Goal: Information Seeking & Learning: Learn about a topic

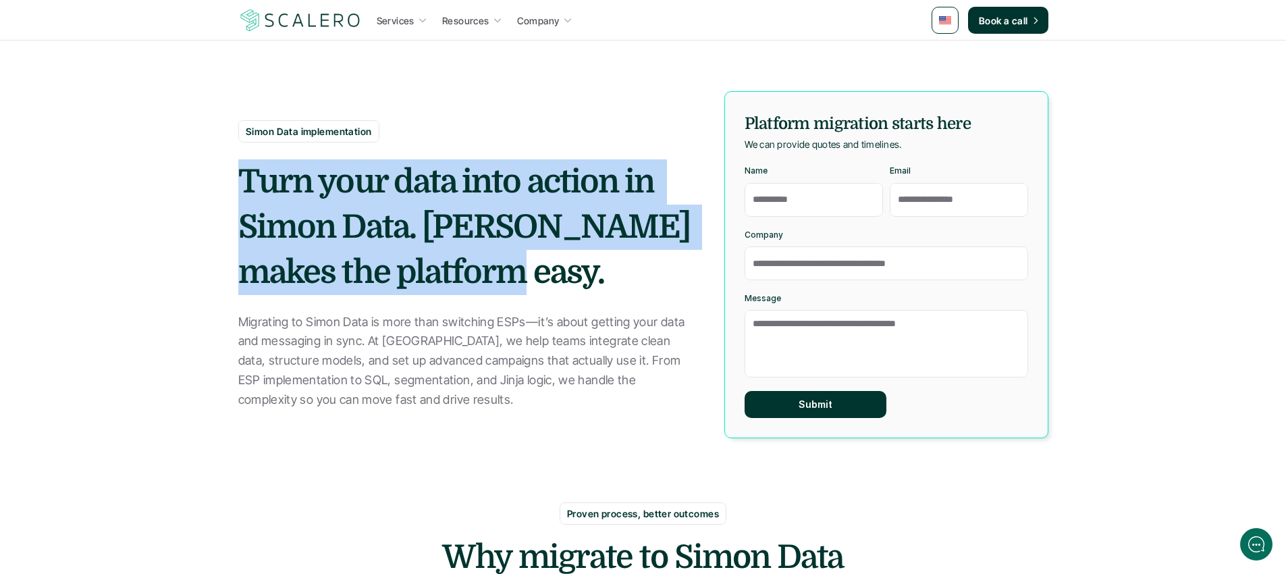
drag, startPoint x: 568, startPoint y: 137, endPoint x: 634, endPoint y: 347, distance: 220.1
click at [634, 347] on div "Simon Data implementation Turn your data into action in Simon Data. [PERSON_NAM…" at bounding box center [466, 265] width 456 height 290
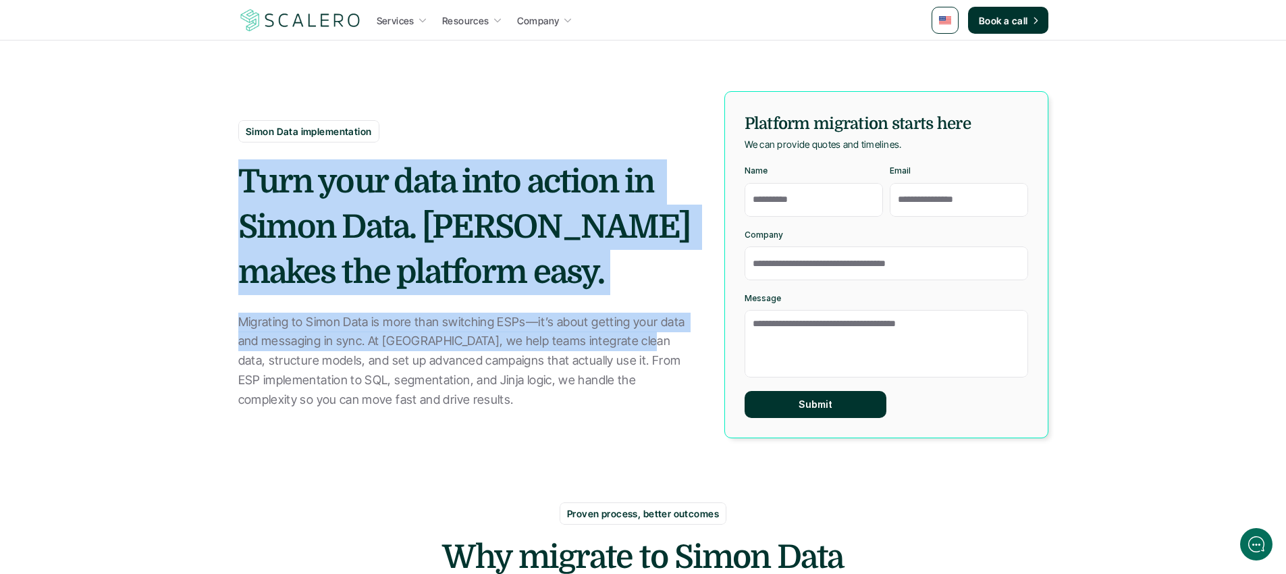
click at [634, 347] on p "Migrating to Simon Data is more than switching ESPs—it’s about getting your dat…" at bounding box center [466, 361] width 456 height 97
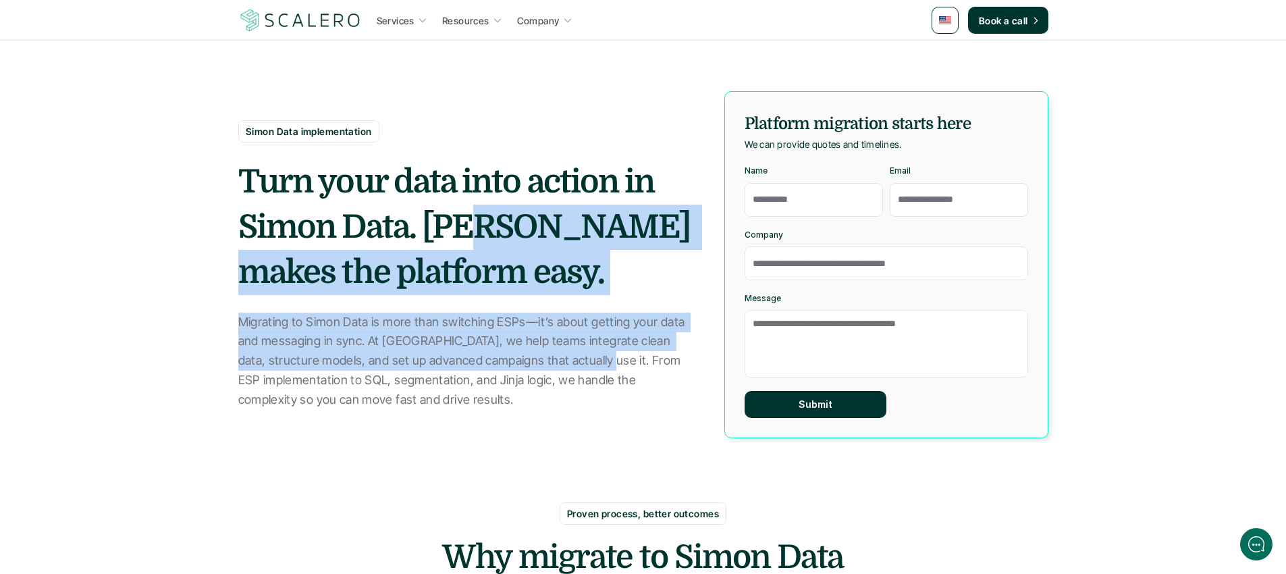
drag, startPoint x: 580, startPoint y: 355, endPoint x: 474, endPoint y: 213, distance: 177.5
click at [474, 213] on div "Simon Data implementation Turn your data into action in Simon Data. [PERSON_NAM…" at bounding box center [466, 265] width 456 height 290
click at [474, 213] on strong "Turn your data into action in Simon Data. [PERSON_NAME] makes the platform easy." at bounding box center [467, 227] width 458 height 128
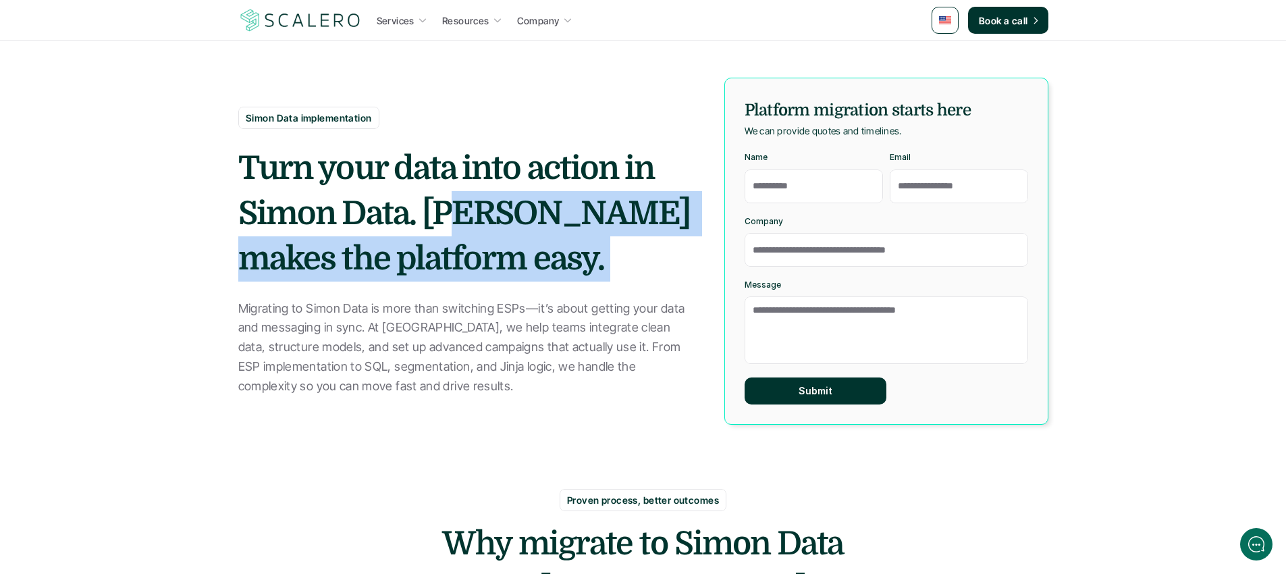
drag, startPoint x: 458, startPoint y: 211, endPoint x: 531, endPoint y: 321, distance: 132.6
click at [531, 321] on div "Simon Data implementation Turn your data into action in Simon Data. [PERSON_NAM…" at bounding box center [466, 252] width 456 height 290
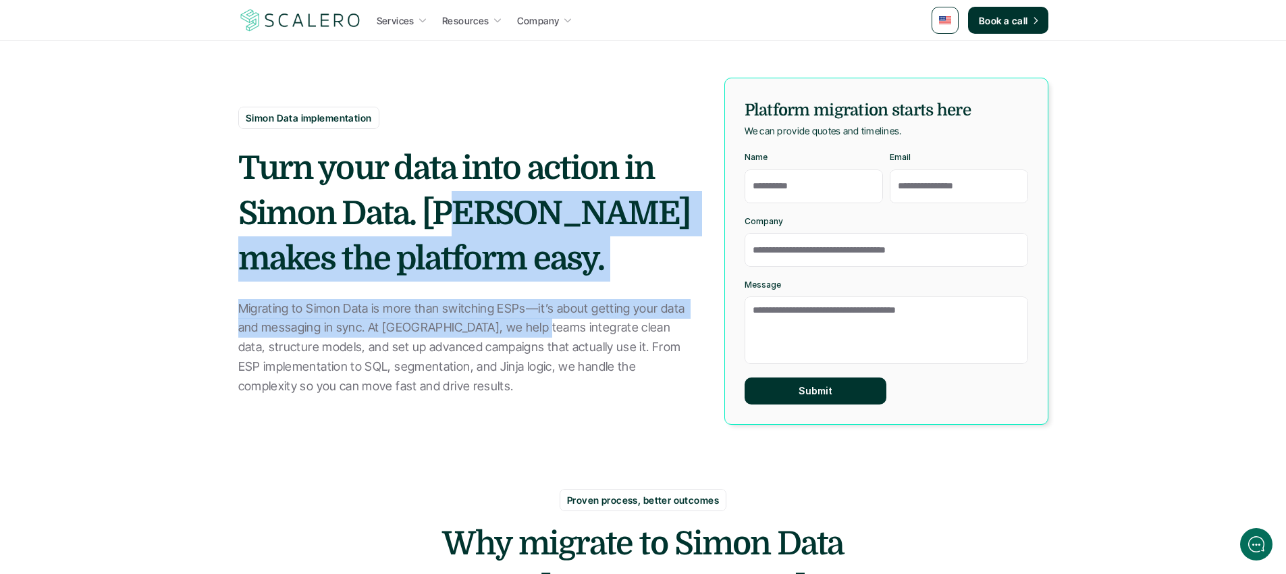
click at [531, 321] on p "Migrating to Simon Data is more than switching ESPs—it’s about getting your dat…" at bounding box center [466, 347] width 456 height 97
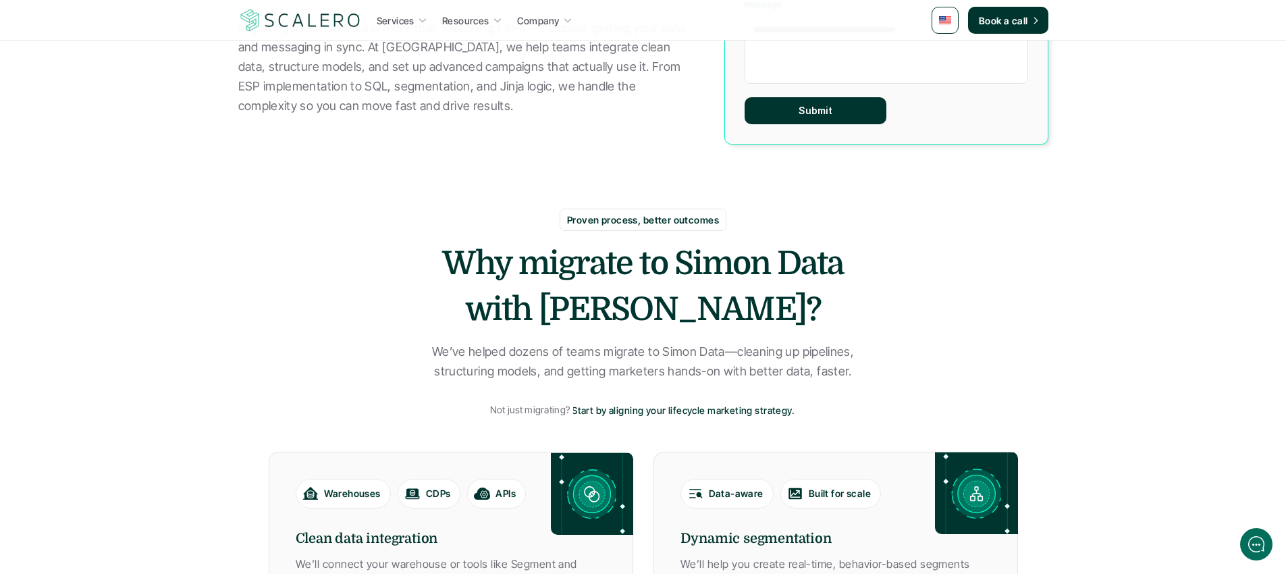
scroll to position [313, 0]
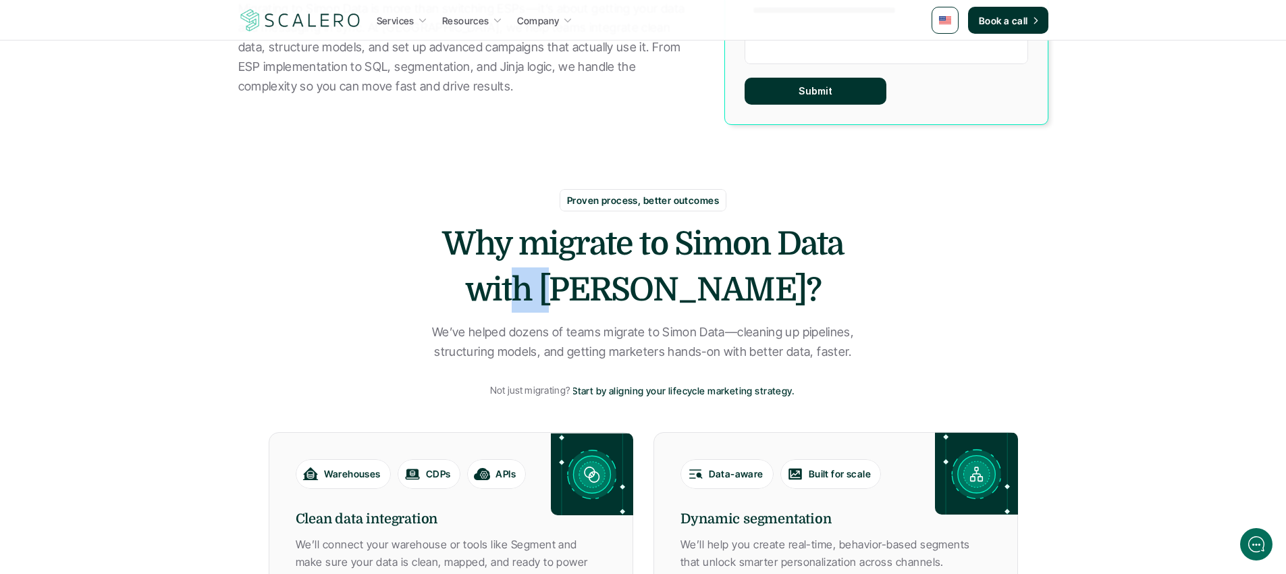
drag, startPoint x: 599, startPoint y: 268, endPoint x: 664, endPoint y: 344, distance: 99.1
click at [664, 344] on div "Proven process, better outcomes Why migrate to [PERSON_NAME] Data with [PERSON_…" at bounding box center [643, 298] width 749 height 219
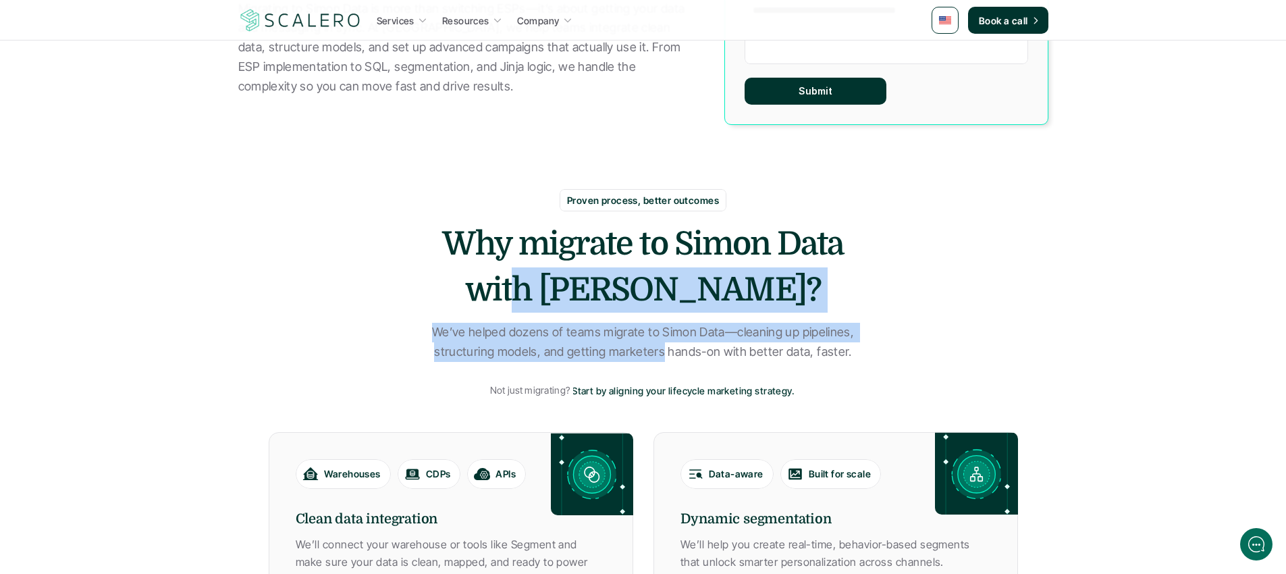
click at [664, 344] on p "We’ve helped dozens of teams migrate to Simon Data—cleaning up pipelines, struc…" at bounding box center [643, 342] width 439 height 39
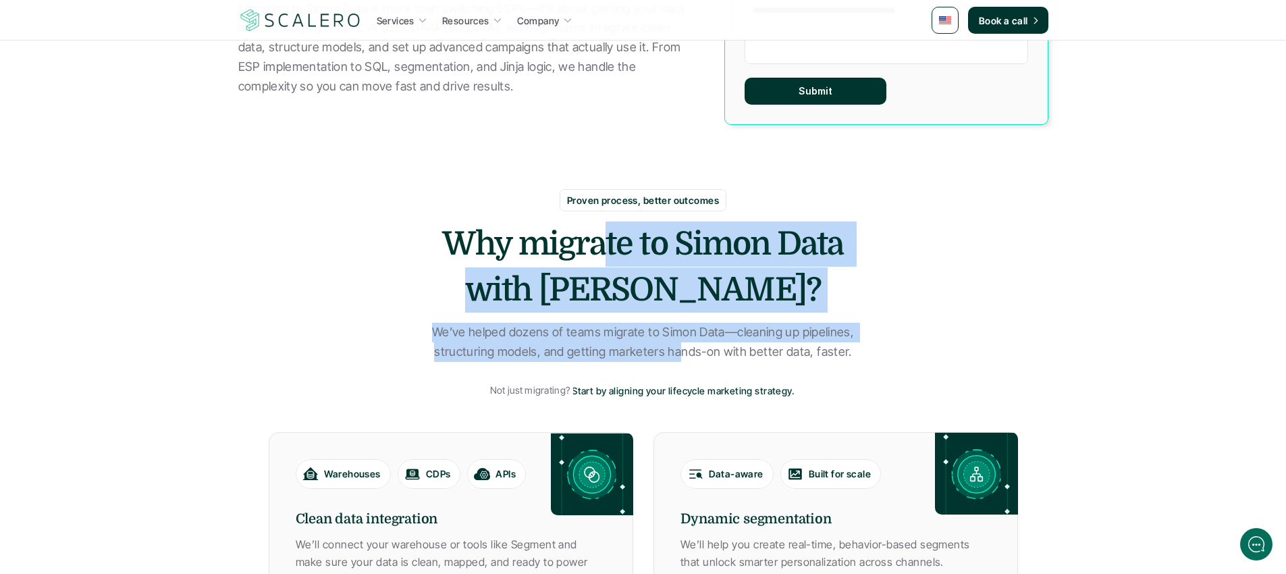
drag, startPoint x: 682, startPoint y: 346, endPoint x: 607, endPoint y: 262, distance: 112.8
click at [607, 262] on div "Proven process, better outcomes Why migrate to [PERSON_NAME] Data with [PERSON_…" at bounding box center [643, 298] width 749 height 219
click at [607, 262] on h2 "Why migrate to Simon Data with [PERSON_NAME]?" at bounding box center [643, 266] width 405 height 90
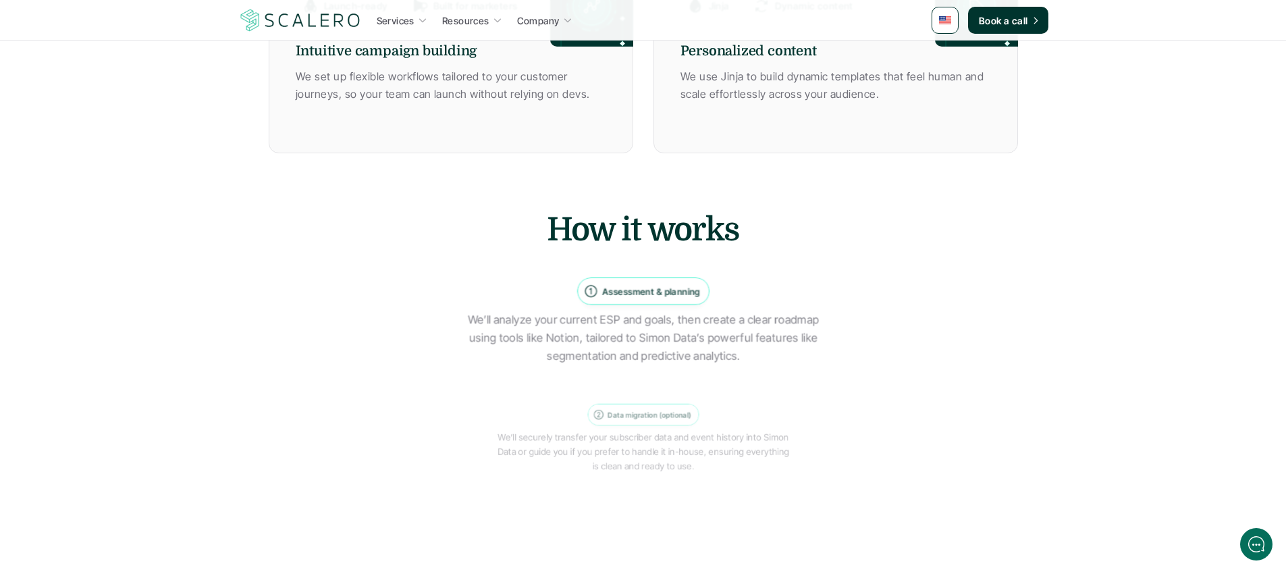
scroll to position [1001, 0]
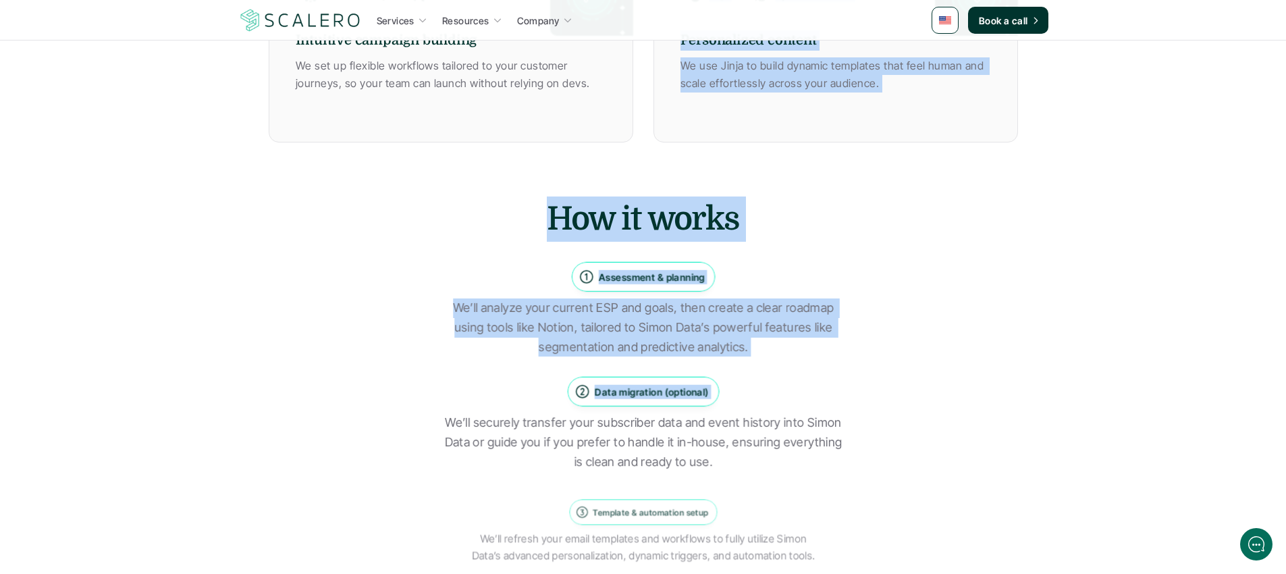
drag, startPoint x: 637, startPoint y: 194, endPoint x: 763, endPoint y: 400, distance: 241.2
click at [763, 400] on div "Data migration (optional) We’ll securely transfer your subscriber data and even…" at bounding box center [642, 424] width 406 height 95
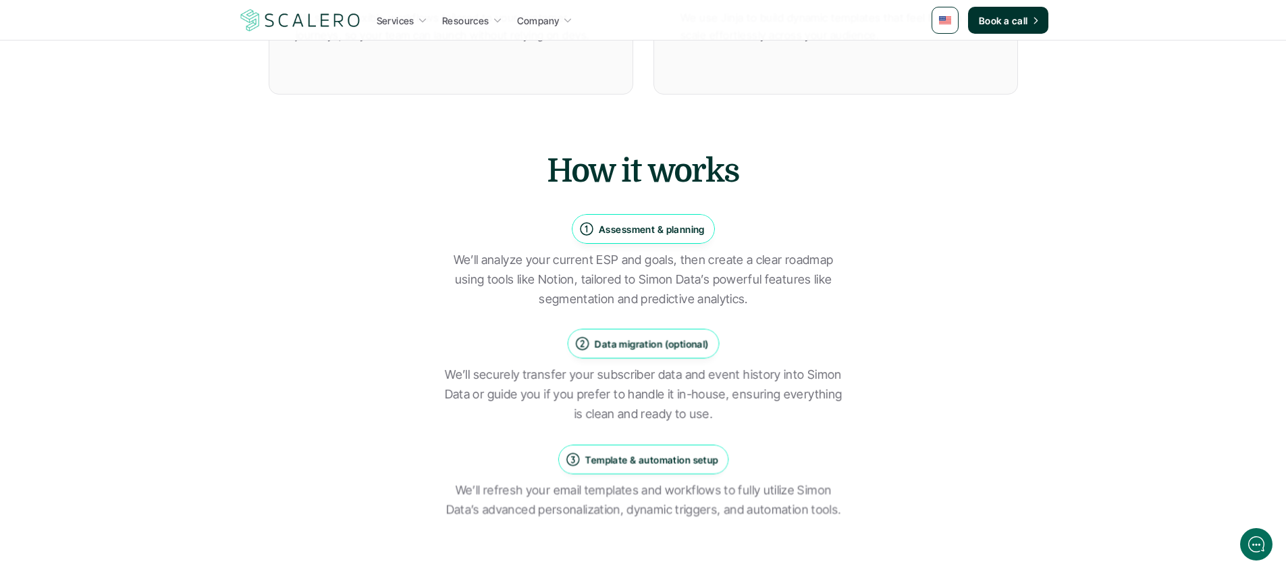
scroll to position [1171, 0]
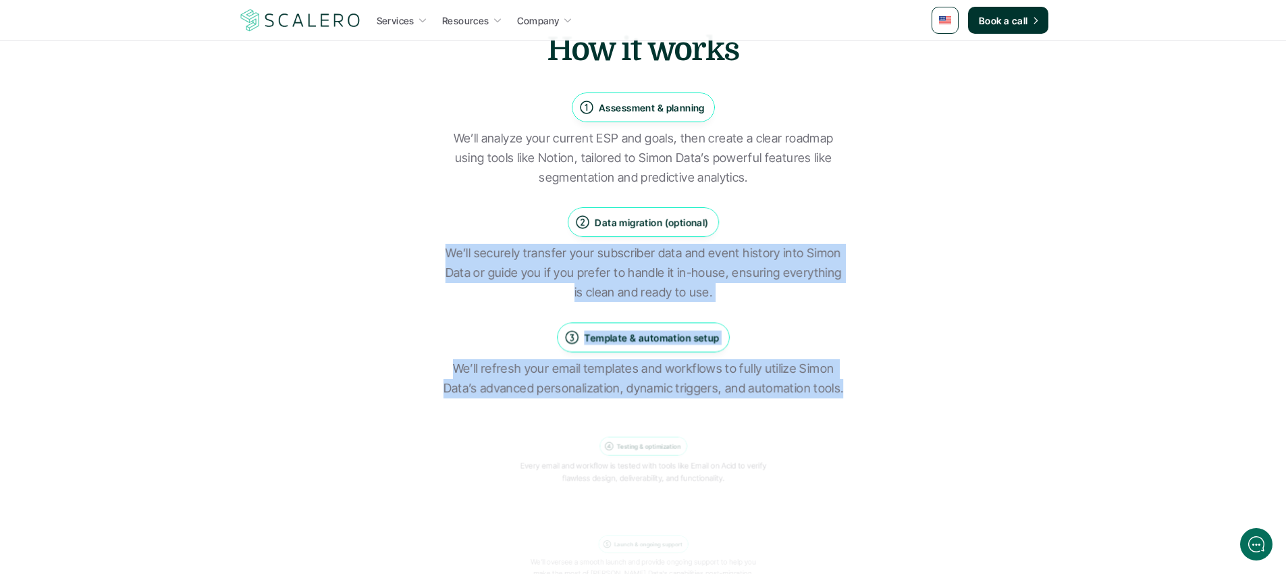
drag, startPoint x: 867, startPoint y: 402, endPoint x: 757, endPoint y: 209, distance: 222.6
click at [757, 209] on div "How it works Assessment & planning We’ll analyze your current ESP and goals, th…" at bounding box center [643, 308] width 749 height 562
click at [757, 209] on div "Data migration (optional) We’ll securely transfer your subscriber data and even…" at bounding box center [642, 254] width 405 height 95
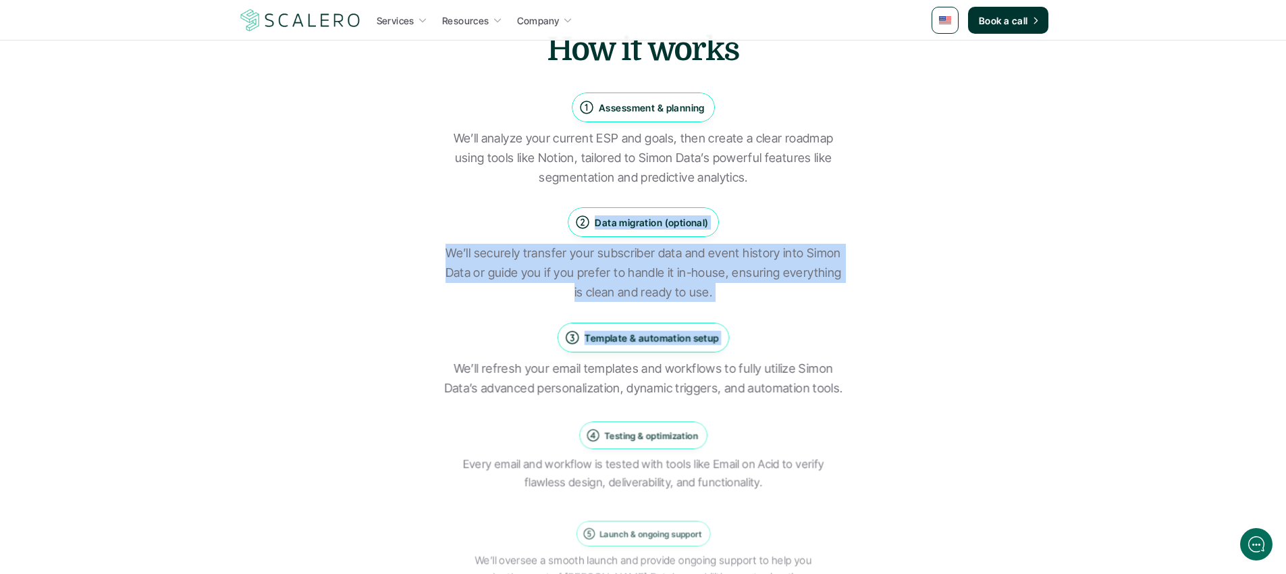
drag, startPoint x: 766, startPoint y: 173, endPoint x: 841, endPoint y: 367, distance: 208.0
click at [841, 367] on div "How it works Assessment & planning We’ll analyze your current ESP and goals, th…" at bounding box center [643, 308] width 749 height 562
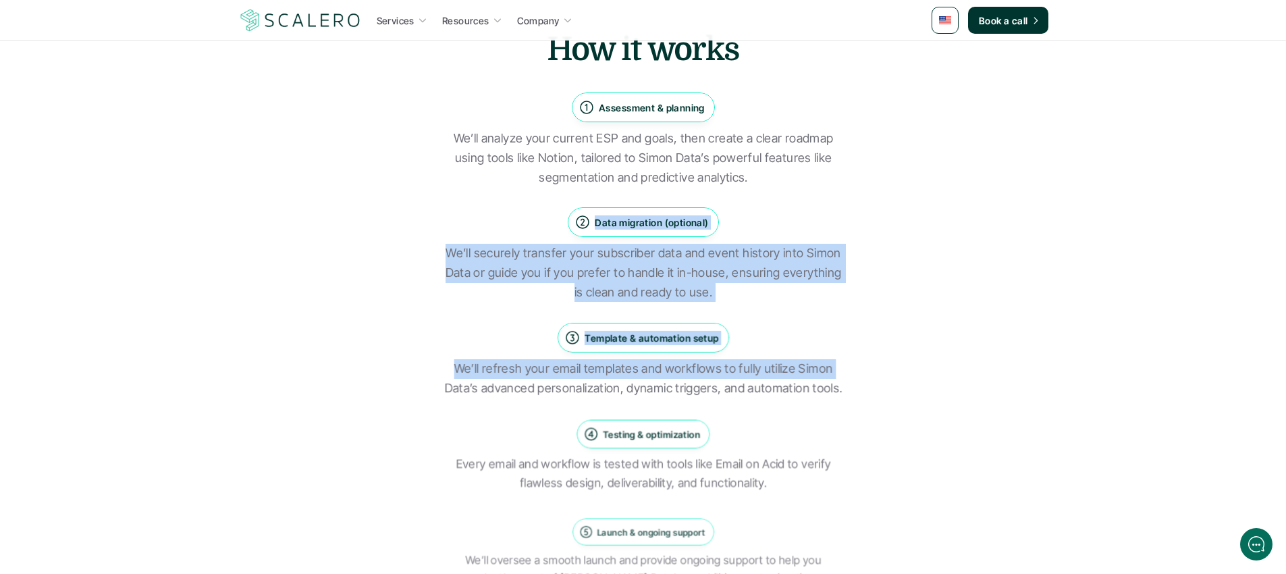
click at [841, 367] on p "We’ll refresh your email templates and workflows to fully utilize Simon Data’s …" at bounding box center [643, 378] width 406 height 39
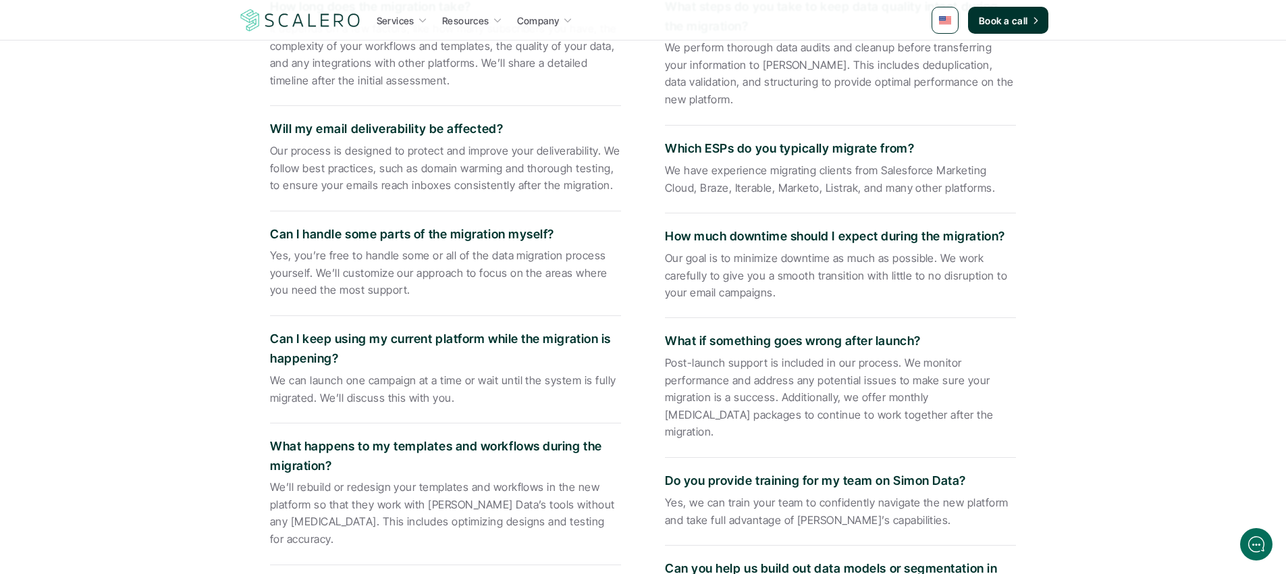
scroll to position [3050, 0]
drag, startPoint x: 627, startPoint y: 242, endPoint x: 637, endPoint y: 373, distance: 131.3
click at [637, 351] on div "How long does the migration take? It depends on a few factors, like how many su…" at bounding box center [643, 343] width 790 height 743
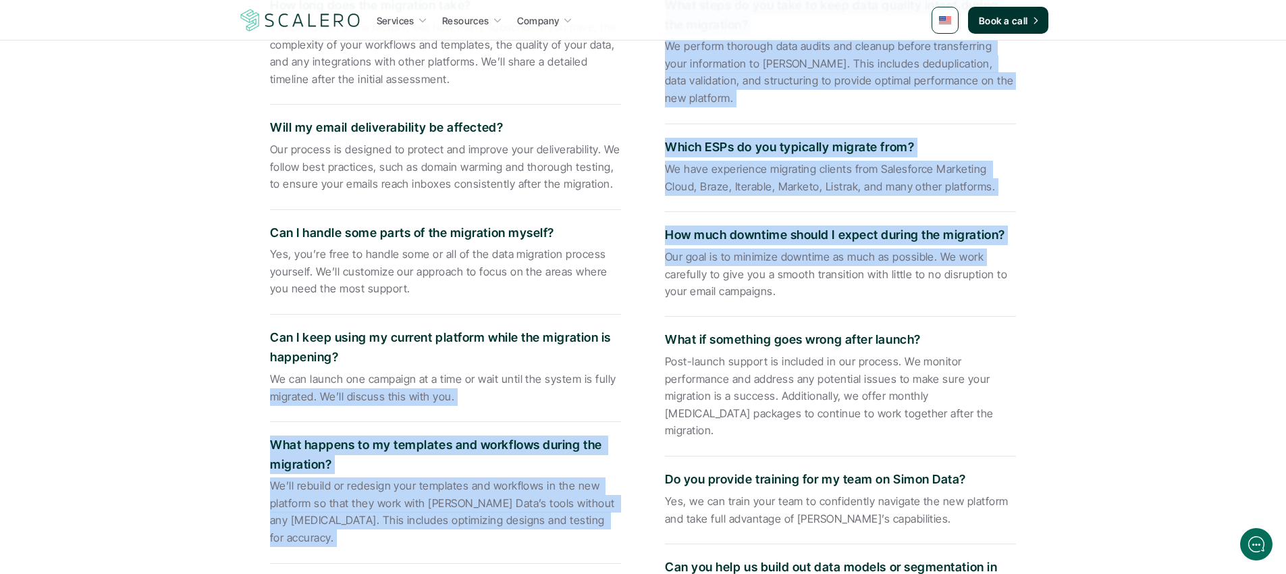
drag, startPoint x: 636, startPoint y: 374, endPoint x: 637, endPoint y: 154, distance: 220.1
click at [643, 180] on div "How long does the migration take? It depends on a few factors, like how many su…" at bounding box center [643, 343] width 790 height 743
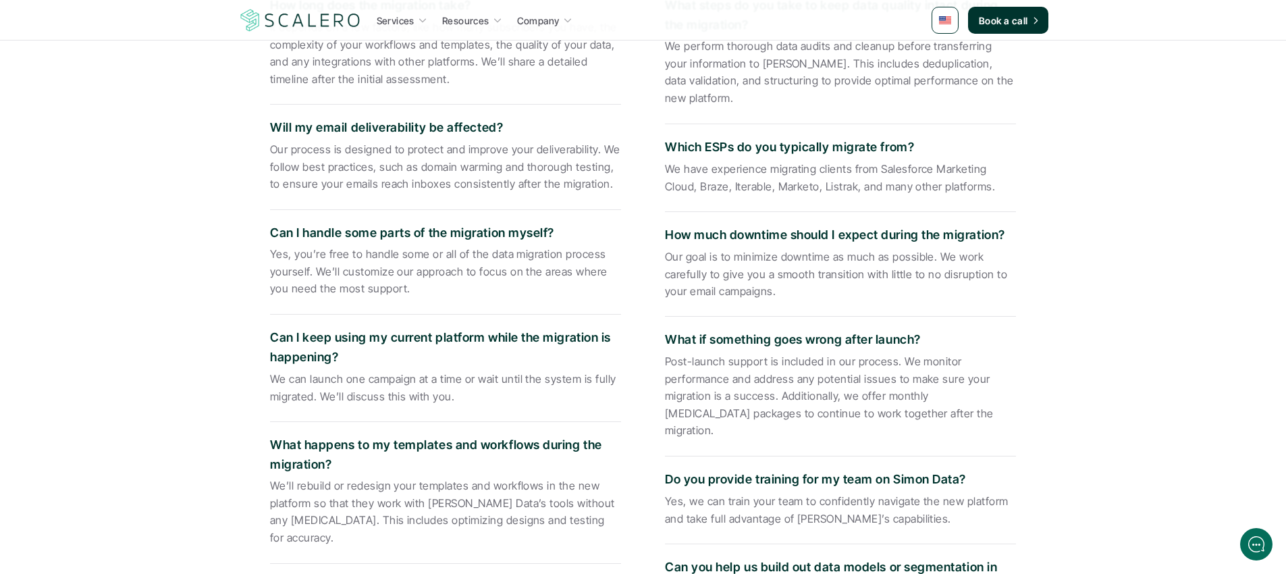
click at [637, 148] on div "How long does the migration take? It depends on a few factors, like how many su…" at bounding box center [643, 343] width 790 height 743
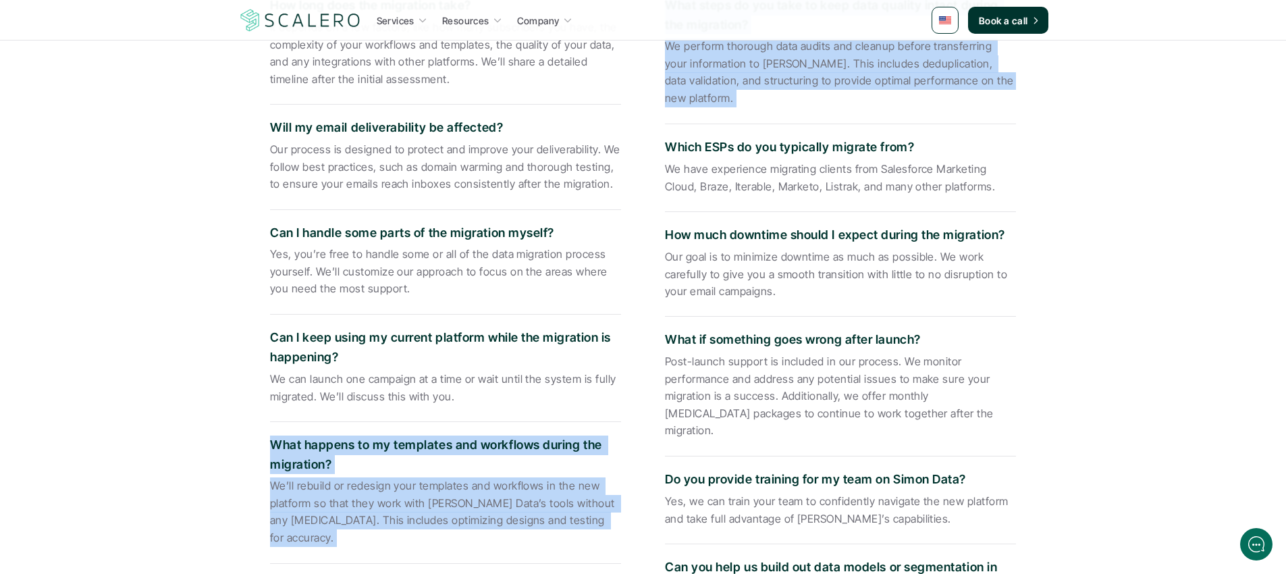
drag, startPoint x: 666, startPoint y: 262, endPoint x: 660, endPoint y: 175, distance: 87.3
click at [658, 253] on div "How long does the migration take? It depends on a few factors, like how many su…" at bounding box center [643, 343] width 790 height 743
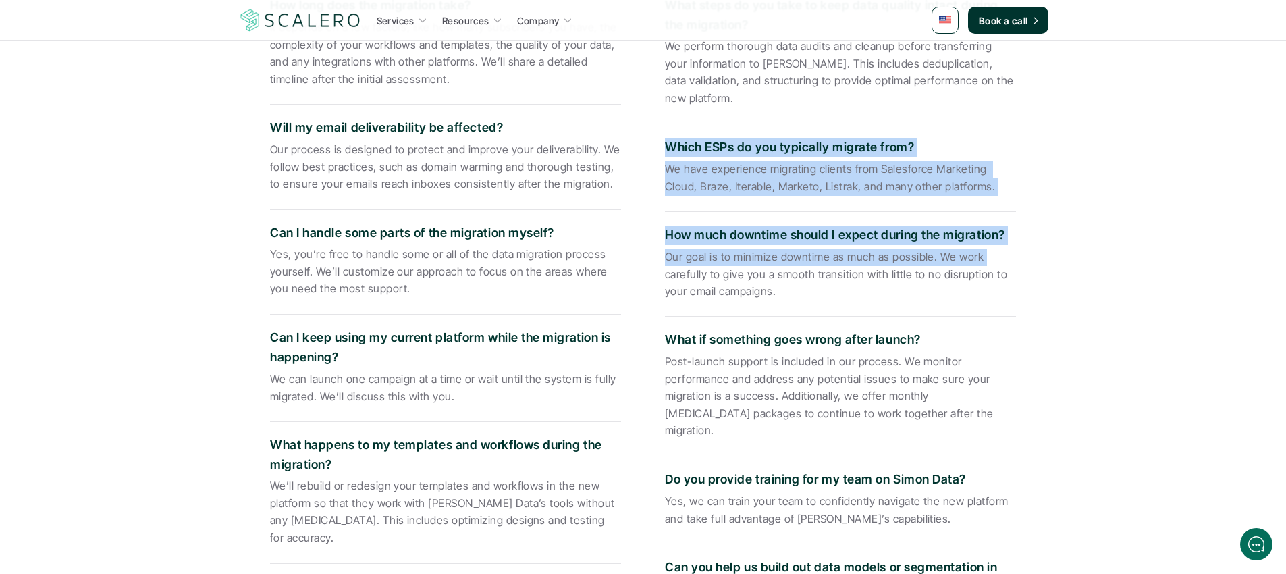
click at [659, 168] on div "How long does the migration take? It depends on a few factors, like how many su…" at bounding box center [643, 343] width 790 height 743
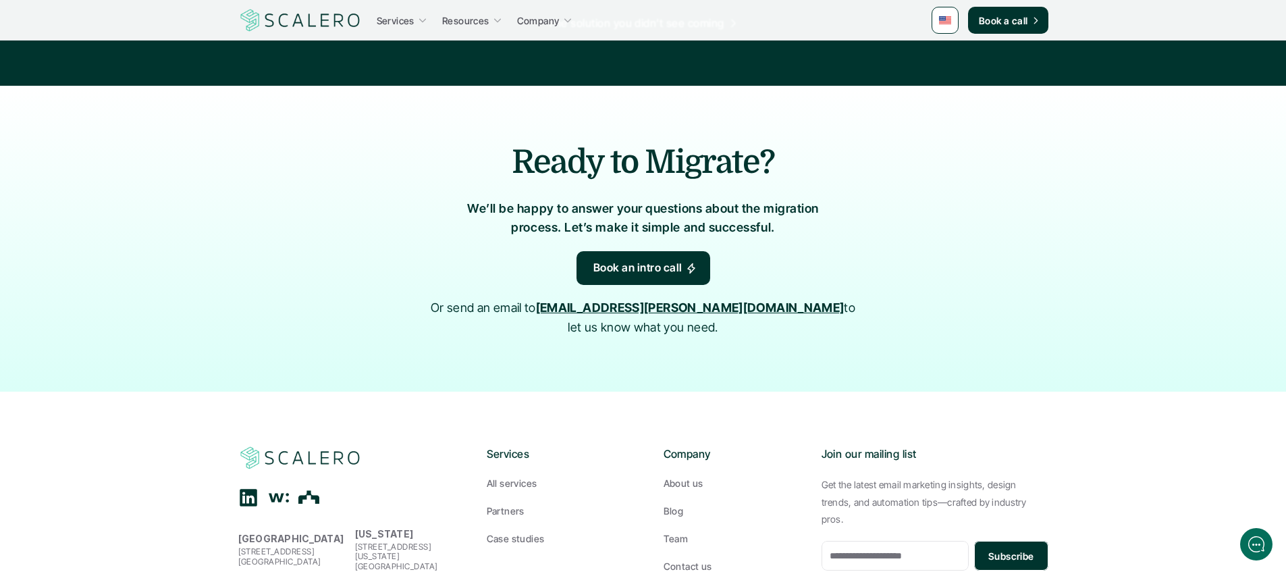
scroll to position [4108, 0]
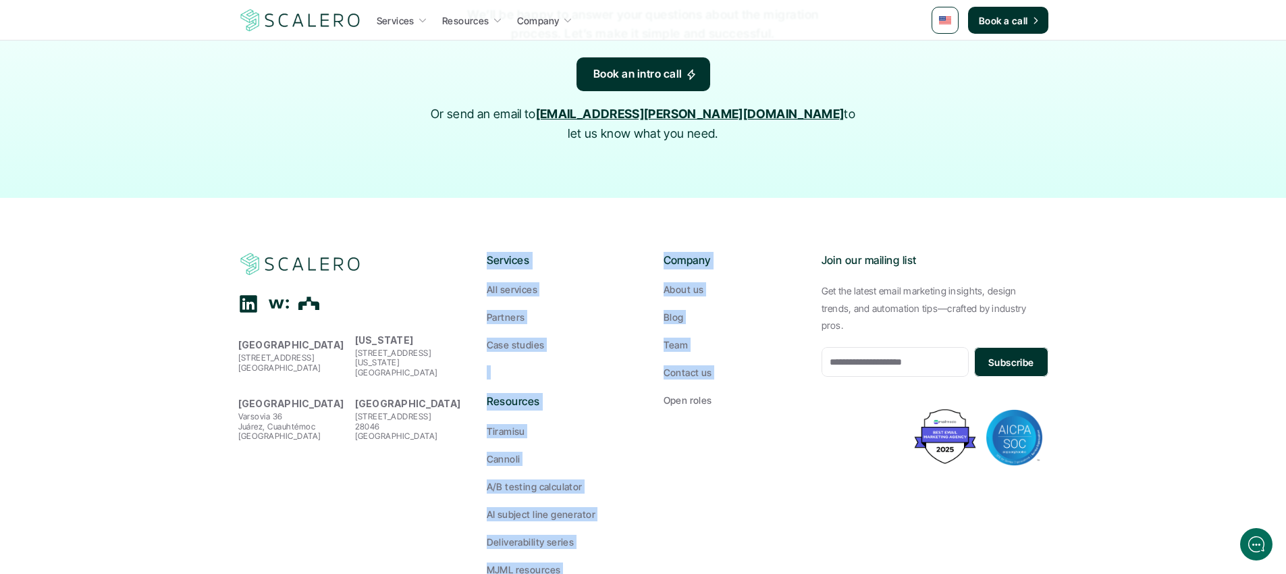
drag, startPoint x: 724, startPoint y: 321, endPoint x: 944, endPoint y: 456, distance: 258.8
click at [809, 398] on footer "[GEOGRAPHIC_DATA][STREET_ADDRESS] [US_STATE] [STREET_ADDRESS][US_STATE][PERSON_…" at bounding box center [643, 414] width 1286 height 433
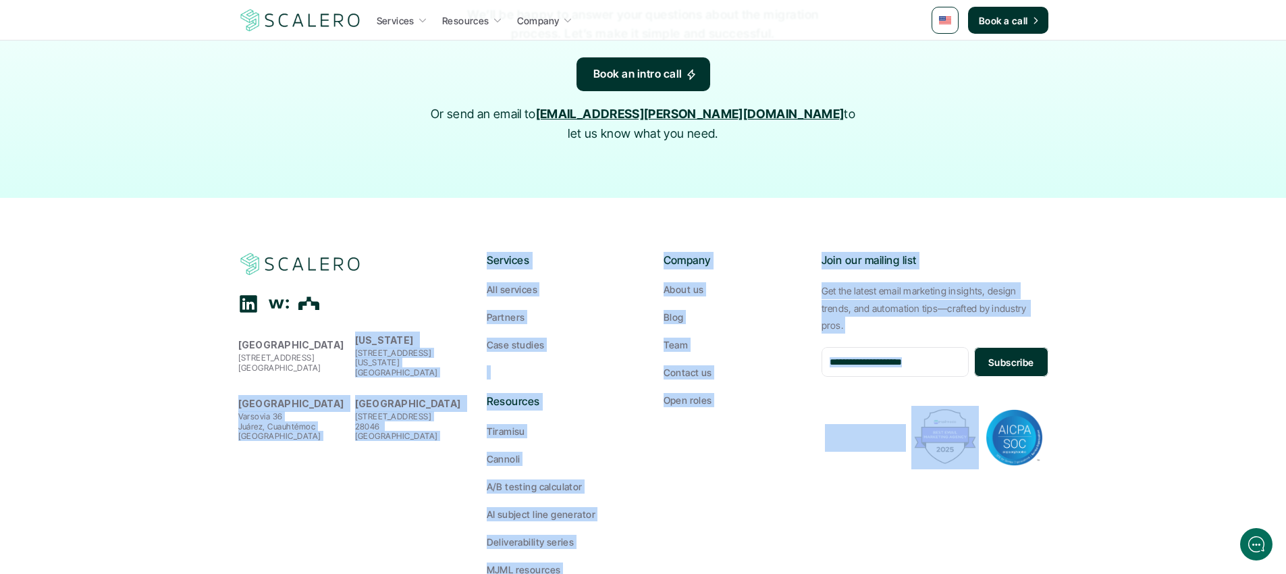
drag, startPoint x: 944, startPoint y: 456, endPoint x: 453, endPoint y: 208, distance: 550.7
click at [456, 209] on footer "[GEOGRAPHIC_DATA][STREET_ADDRESS] [US_STATE] [STREET_ADDRESS][US_STATE][PERSON_…" at bounding box center [643, 414] width 1286 height 433
click at [453, 208] on footer "[GEOGRAPHIC_DATA][STREET_ADDRESS] [US_STATE] [STREET_ADDRESS][US_STATE][PERSON_…" at bounding box center [643, 414] width 1286 height 433
